Goal: Check status: Check status

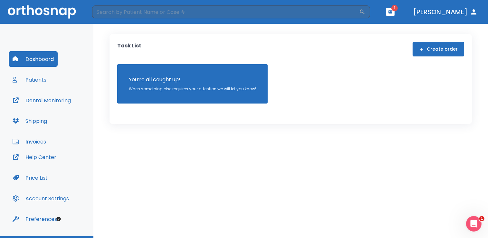
click at [37, 78] on button "Patients" at bounding box center [30, 79] width 42 height 15
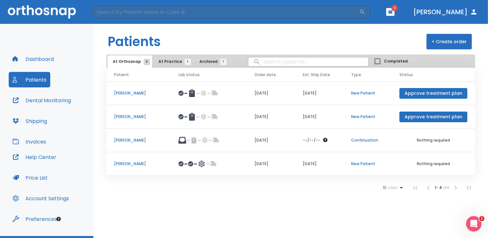
click at [125, 141] on p "[PERSON_NAME]" at bounding box center [138, 140] width 49 height 6
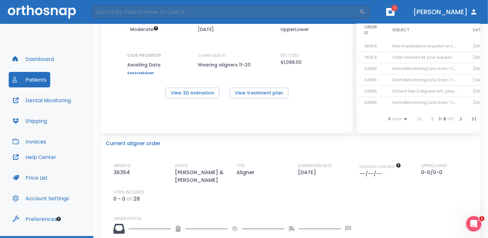
scroll to position [60, 0]
click at [393, 11] on icon "button" at bounding box center [391, 11] width 4 height 3
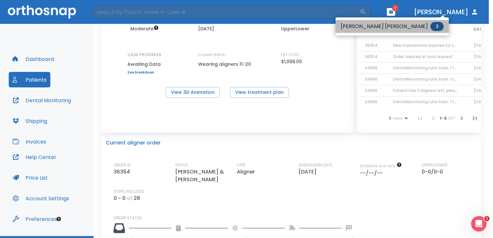
click at [430, 29] on span "3" at bounding box center [436, 26] width 13 height 9
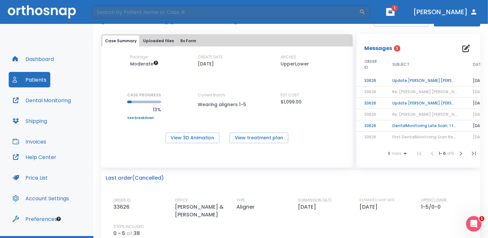
scroll to position [26, 0]
click at [393, 10] on icon "button" at bounding box center [391, 11] width 4 height 3
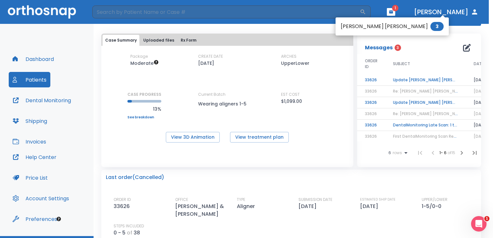
click at [35, 82] on div at bounding box center [246, 119] width 493 height 238
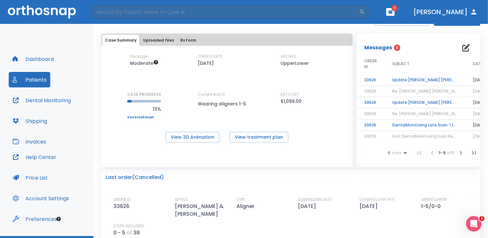
click at [34, 84] on button "Patients" at bounding box center [30, 79] width 42 height 15
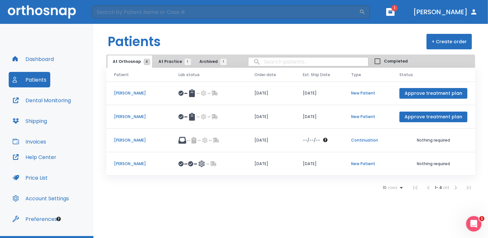
click at [126, 139] on p "[PERSON_NAME]" at bounding box center [138, 140] width 49 height 6
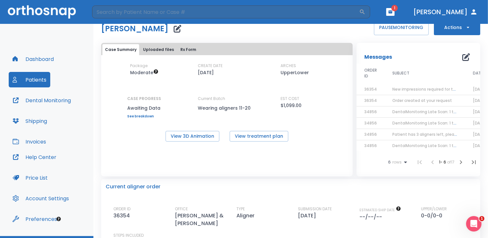
scroll to position [17, 0]
click at [159, 49] on button "Uploaded files" at bounding box center [159, 49] width 36 height 11
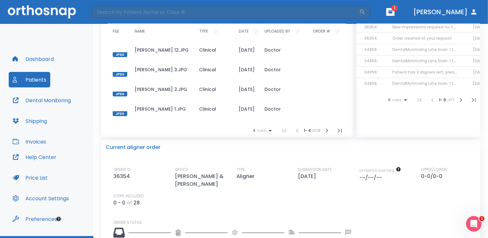
scroll to position [0, 0]
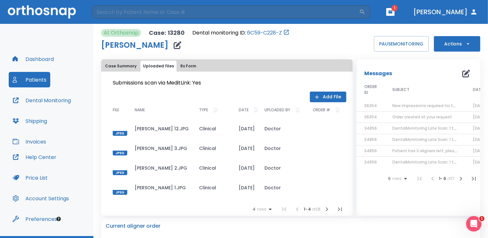
click at [187, 66] on button "Rx Form" at bounding box center [188, 66] width 21 height 11
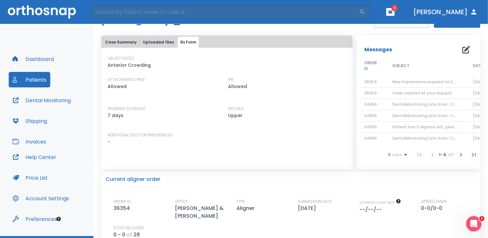
scroll to position [24, 0]
click at [116, 39] on button "Case Summary" at bounding box center [121, 42] width 37 height 11
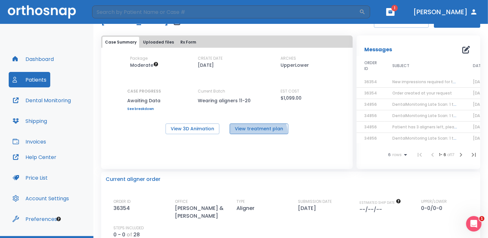
click at [255, 133] on button "View treatment plan" at bounding box center [259, 128] width 59 height 11
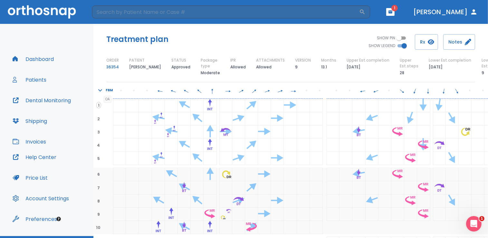
scroll to position [50, 10]
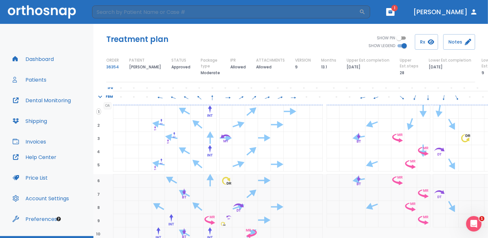
click at [100, 126] on span "2" at bounding box center [98, 125] width 5 height 6
click at [98, 125] on span "2" at bounding box center [98, 125] width 5 height 6
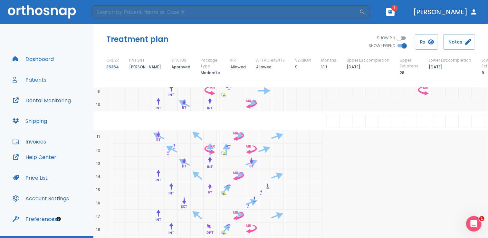
scroll to position [191, 10]
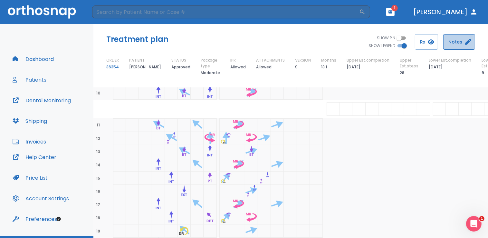
click at [460, 41] on button "Notes" at bounding box center [460, 41] width 32 height 15
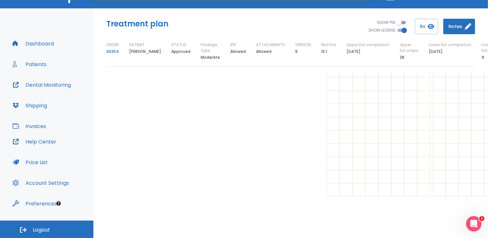
scroll to position [0, 0]
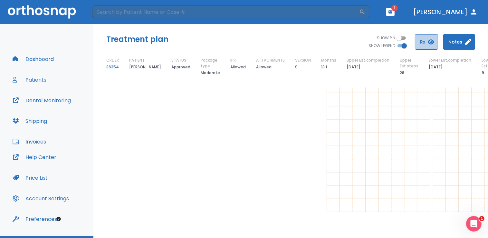
click at [426, 45] on button "Rx" at bounding box center [426, 41] width 23 height 15
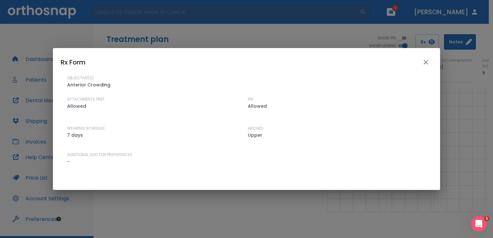
click at [471, 140] on div "Rx Form OBJECTIVE(S) Anterior Crowding ATTACHMENTS PREF. Allowed IPR Allowed WE…" at bounding box center [246, 119] width 493 height 238
click at [424, 60] on icon "close" at bounding box center [426, 62] width 8 height 8
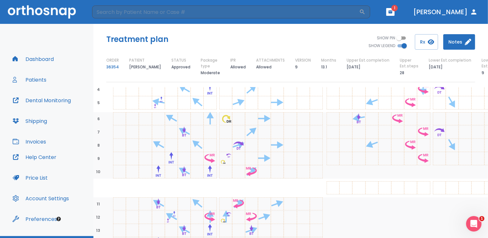
scroll to position [0, 10]
